Goal: Information Seeking & Learning: Find contact information

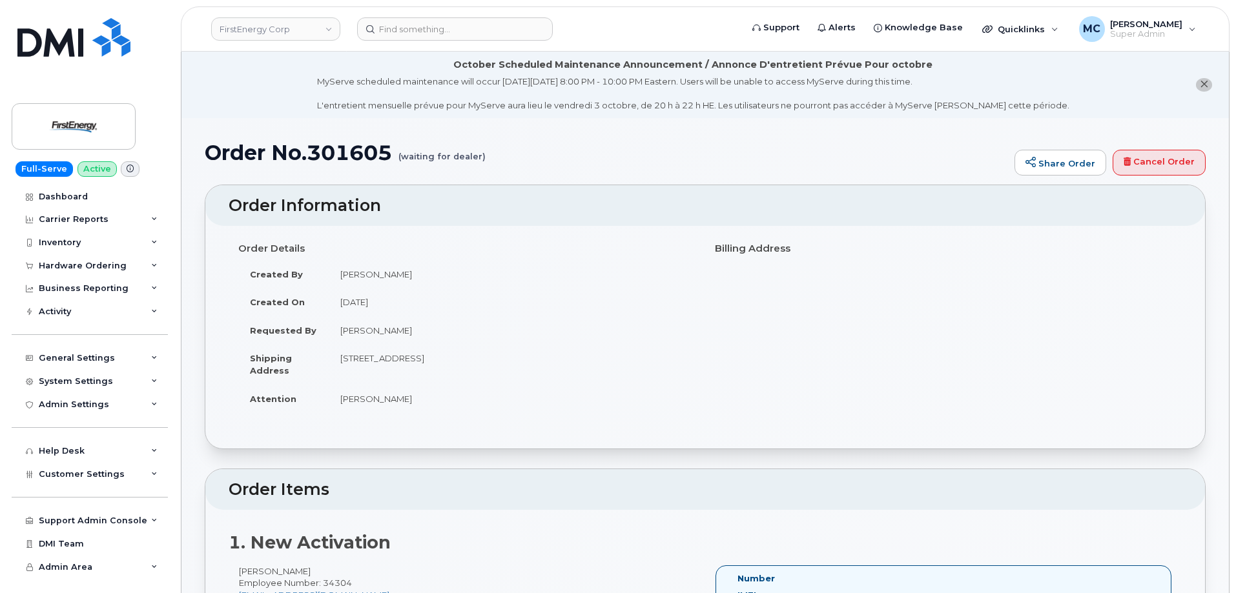
scroll to position [325, 0]
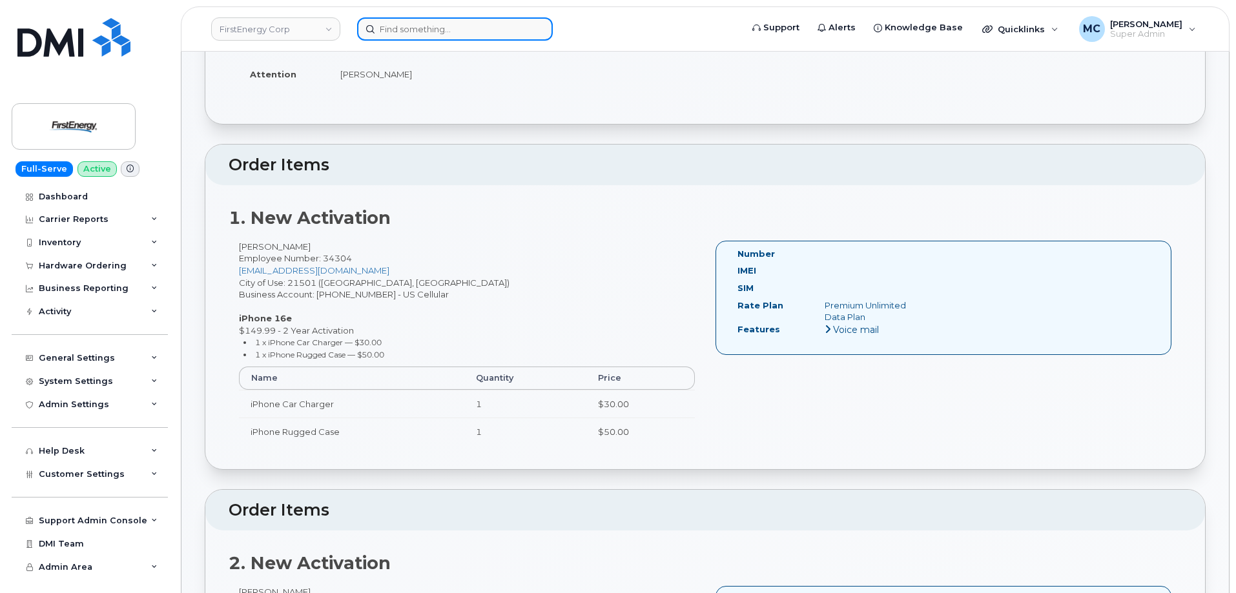
click at [494, 30] on input at bounding box center [455, 28] width 196 height 23
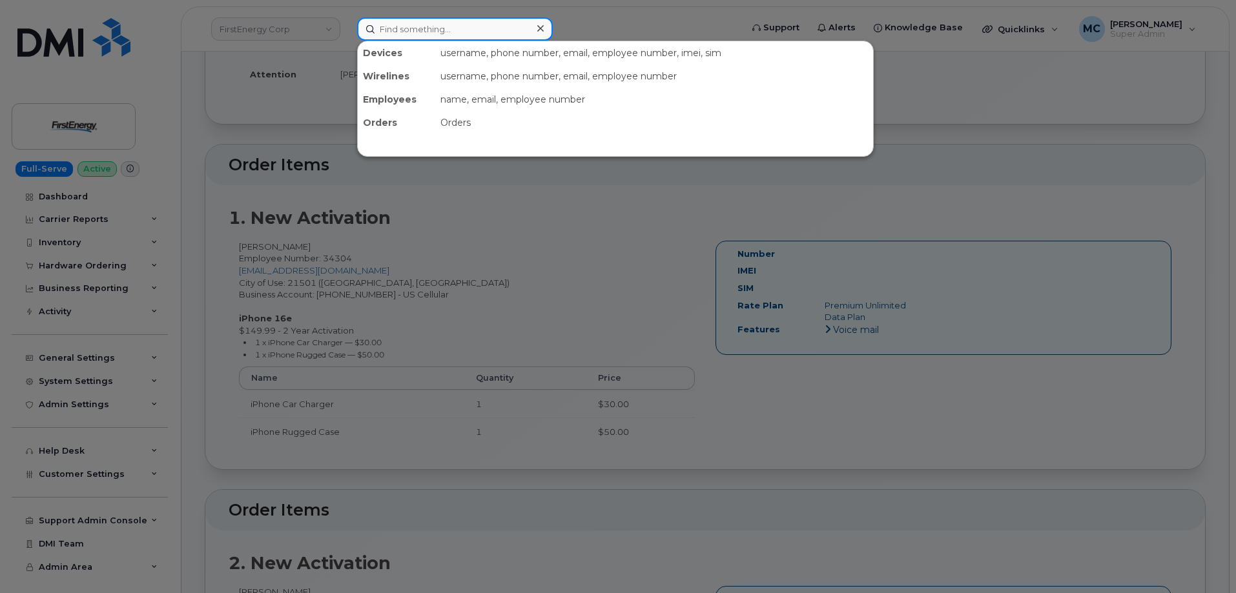
paste input "937-926-5095"
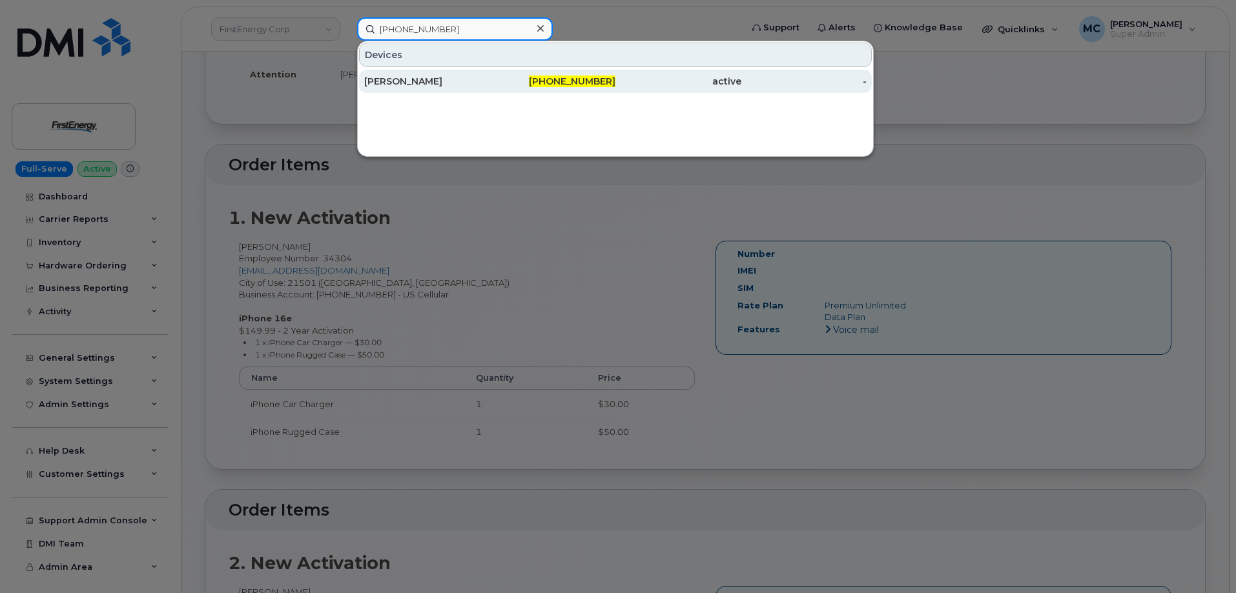
type input "937-926-5095"
click at [533, 79] on div "937-926-5095" at bounding box center [553, 81] width 126 height 13
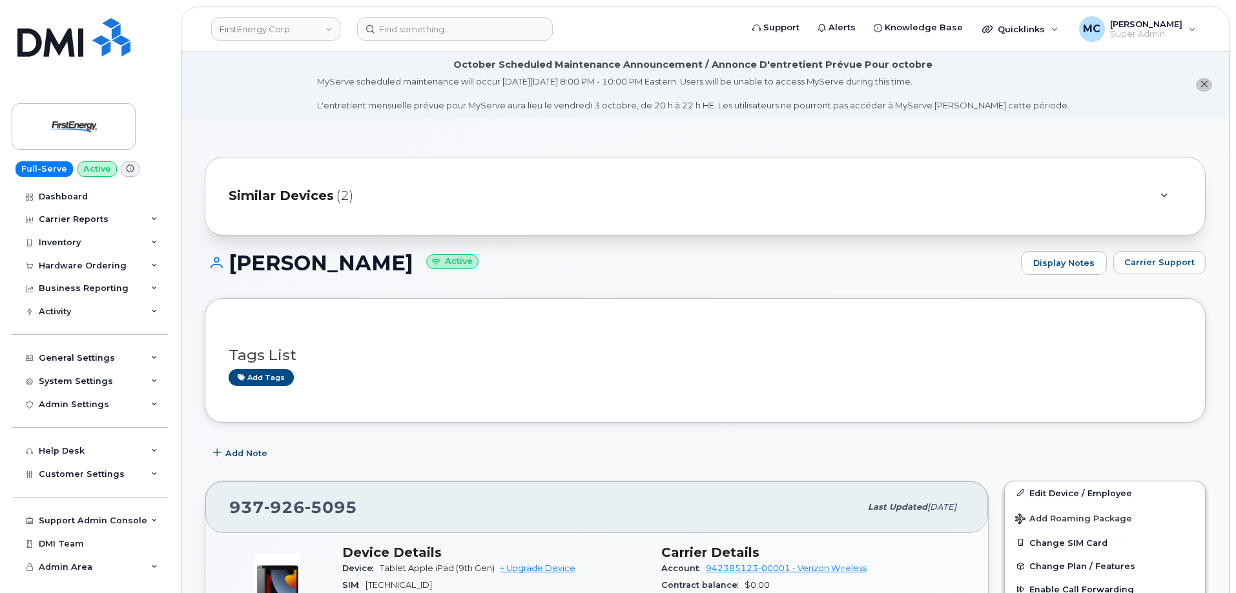
drag, startPoint x: 425, startPoint y: 263, endPoint x: 233, endPoint y: 261, distance: 191.7
click at [233, 261] on h1 "[PERSON_NAME] Active" at bounding box center [610, 263] width 810 height 23
copy h1 "[PERSON_NAME]"
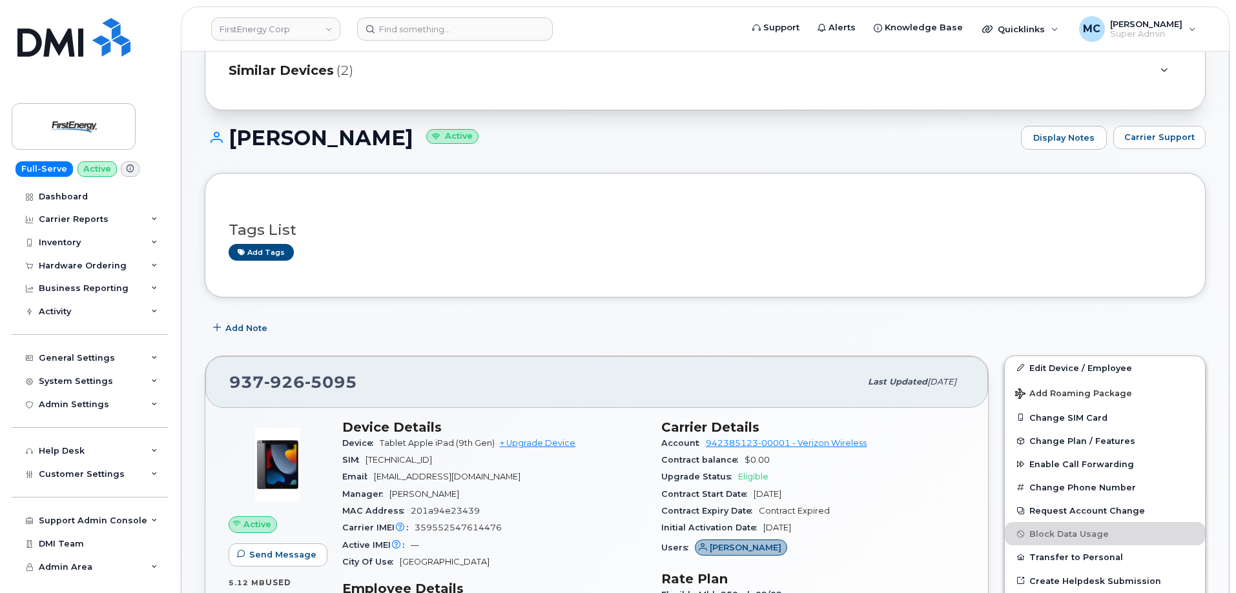
scroll to position [128, 0]
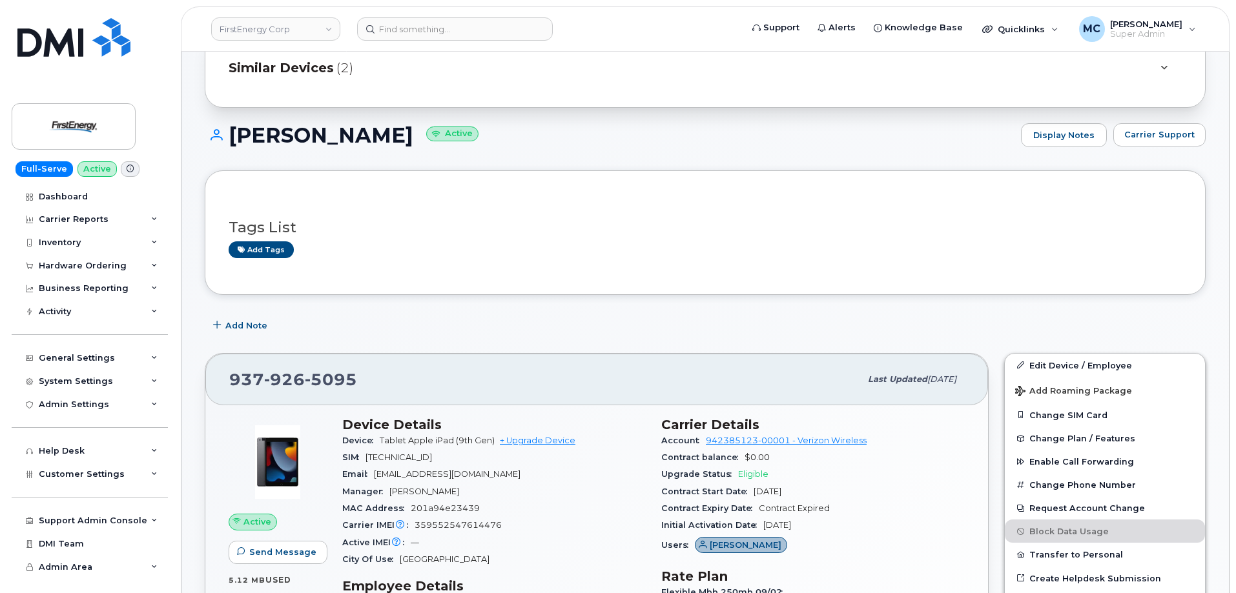
click at [907, 262] on div "Tags List Add tags" at bounding box center [705, 232] width 953 height 76
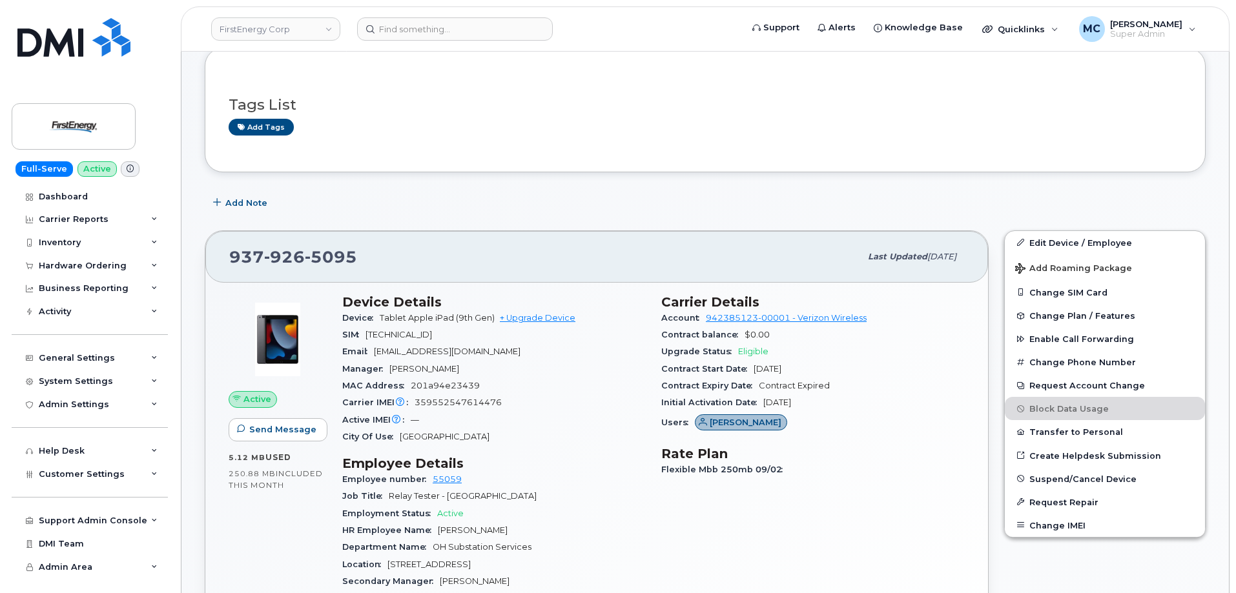
scroll to position [247, 0]
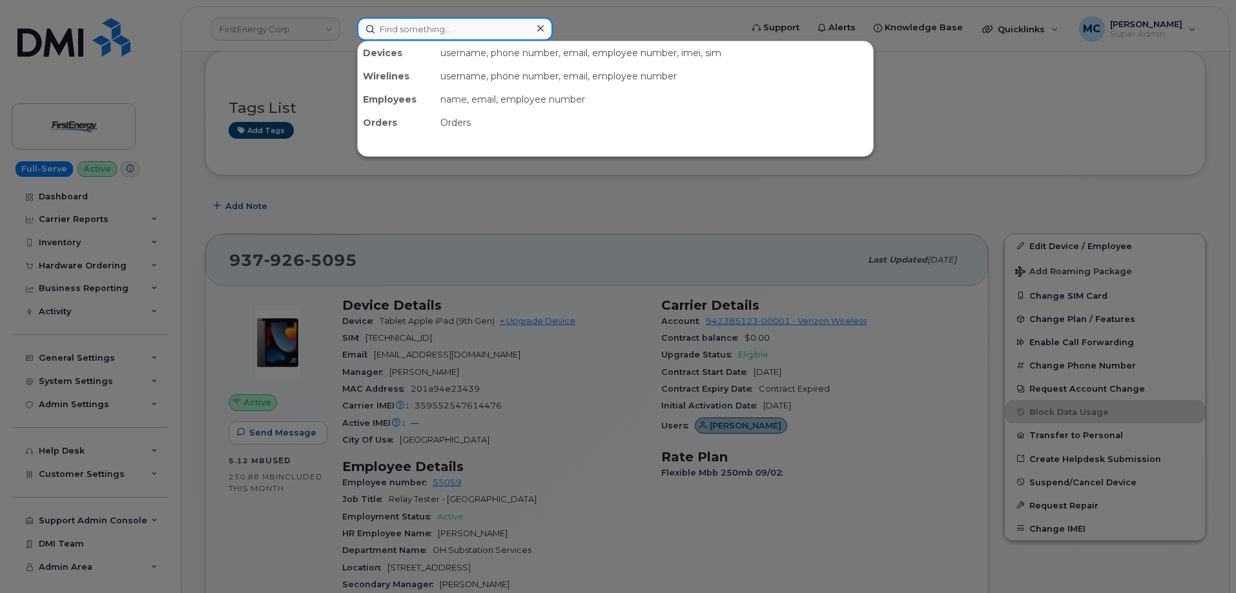
click at [504, 26] on input at bounding box center [455, 28] width 196 height 23
paste input "[PHONE_NUMBER]"
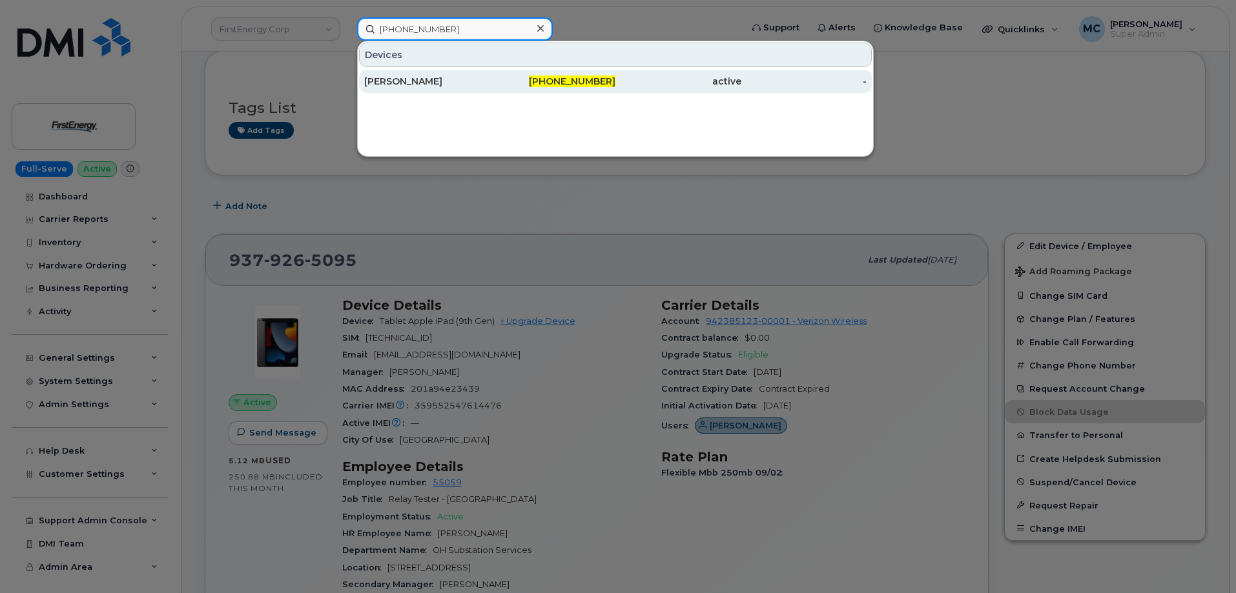
type input "[PHONE_NUMBER]"
click at [506, 77] on div "[PHONE_NUMBER]" at bounding box center [553, 81] width 126 height 13
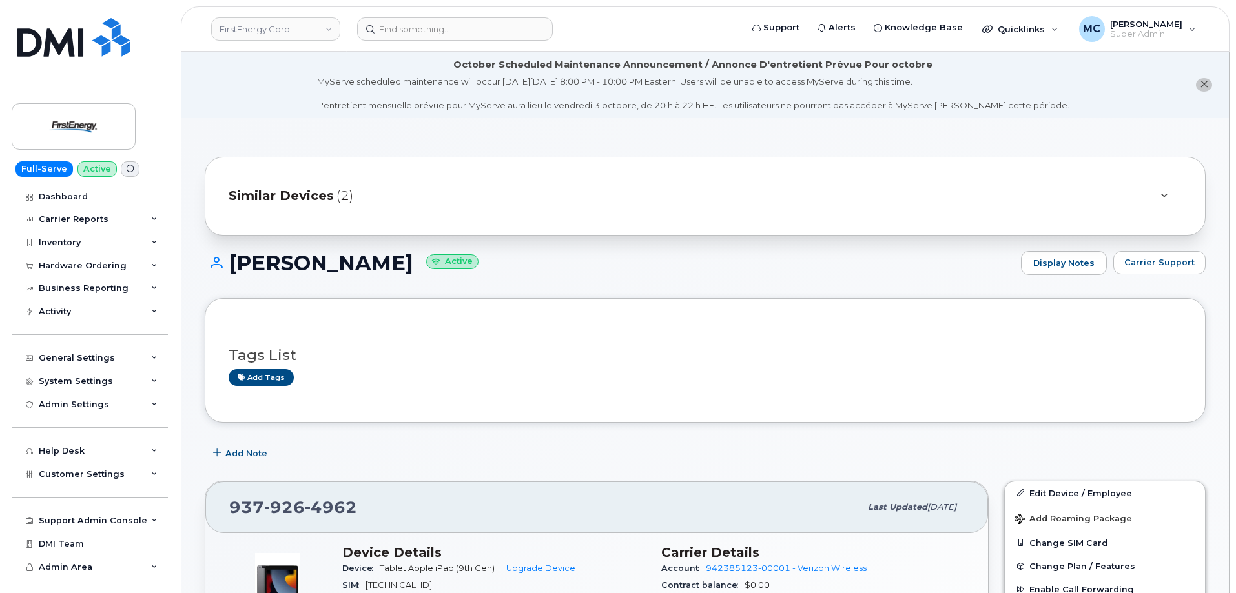
drag, startPoint x: 397, startPoint y: 265, endPoint x: 233, endPoint y: 265, distance: 164.0
click at [234, 265] on h1 "[PERSON_NAME] Active" at bounding box center [610, 263] width 810 height 23
copy h1 "PAUL J SHAFER"
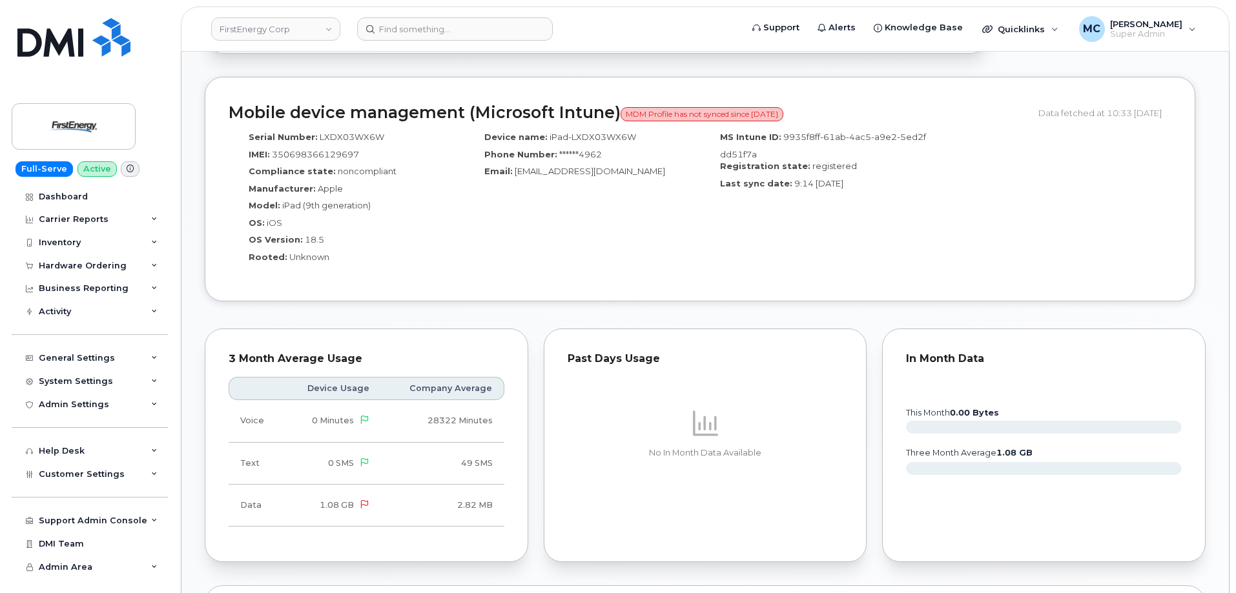
scroll to position [350, 0]
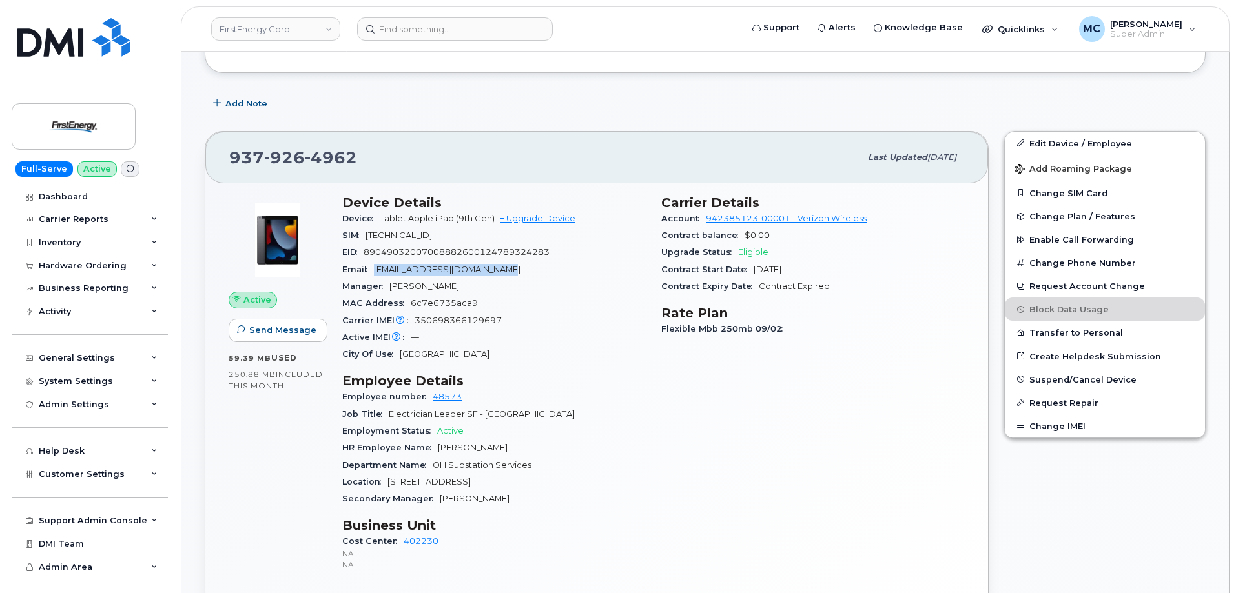
drag, startPoint x: 500, startPoint y: 270, endPoint x: 378, endPoint y: 272, distance: 122.0
click at [378, 272] on div "Email pshafer@firstenergycorp.com" at bounding box center [493, 269] width 303 height 17
copy span "pshafer@firstenergycorp.com"
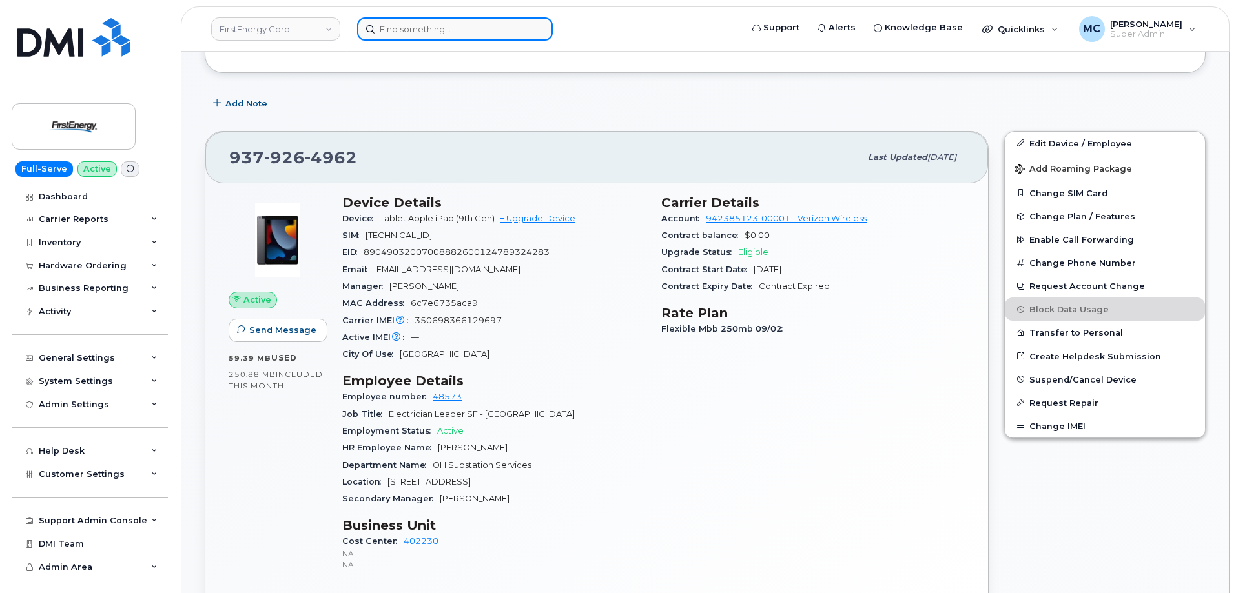
click at [498, 31] on input at bounding box center [455, 28] width 196 height 23
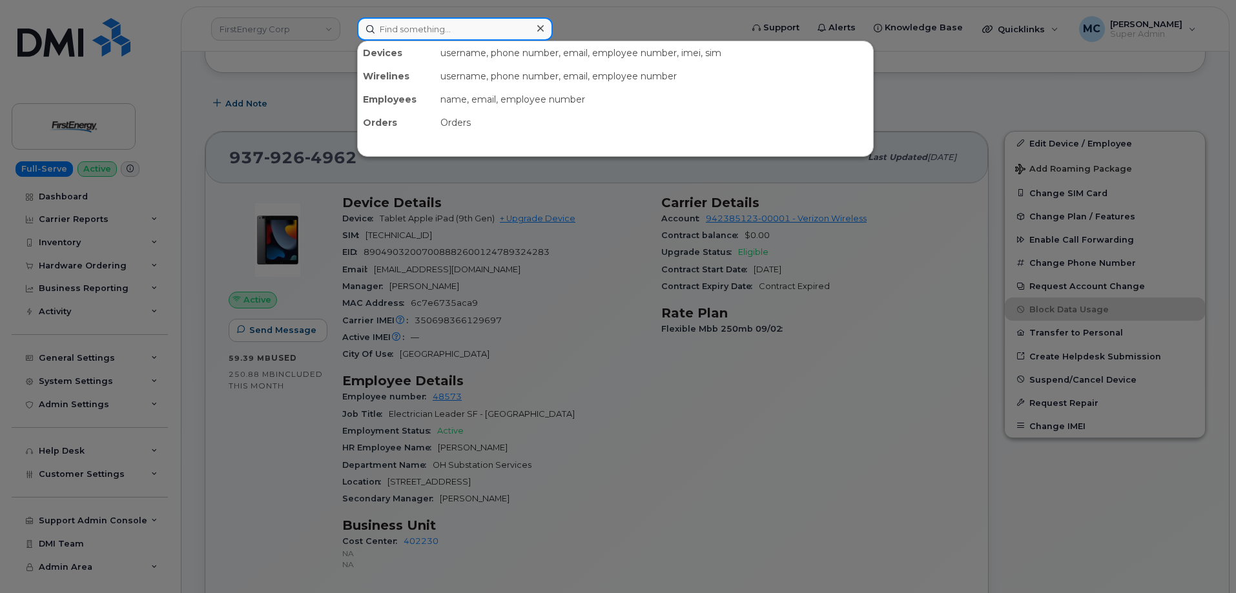
paste input "pshafer@firstenergycorp.com"
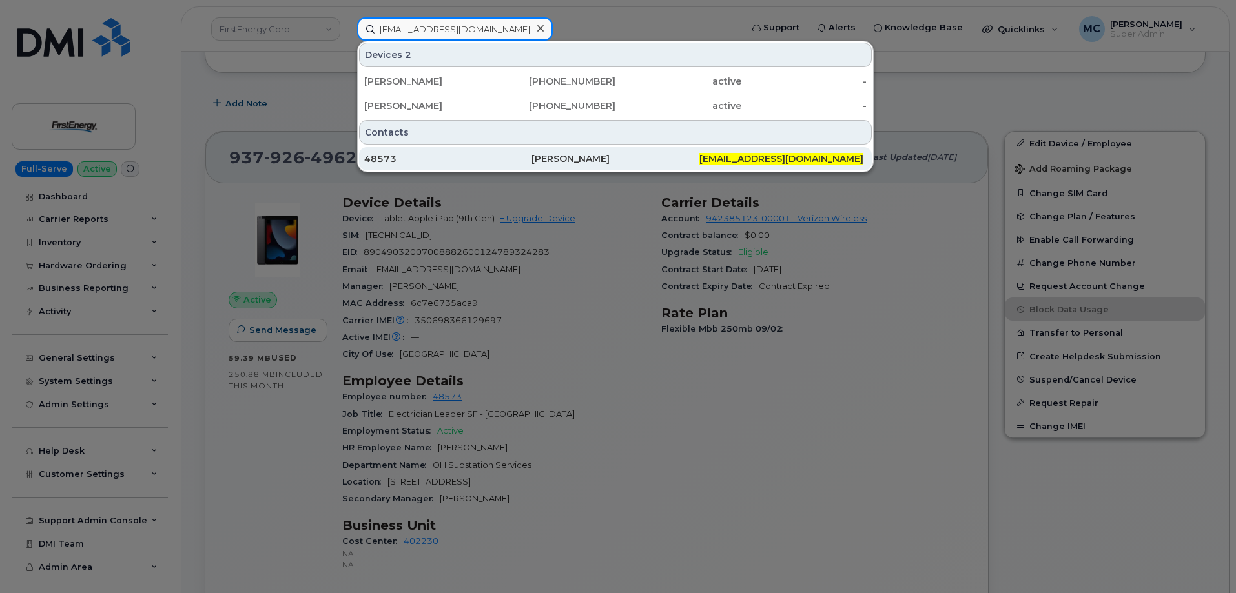
type input "pshafer@firstenergycorp.com"
click at [659, 158] on div "Paul J Shafer" at bounding box center [614, 158] width 167 height 13
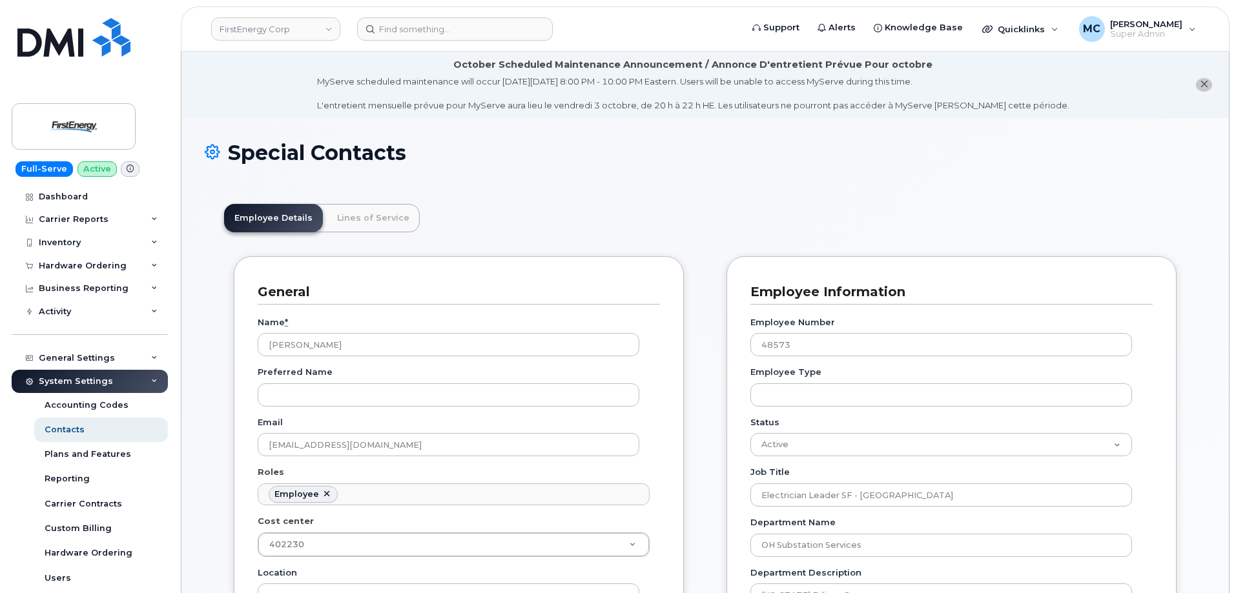
click at [92, 117] on img at bounding box center [73, 126] width 99 height 37
